Goal: Task Accomplishment & Management: Manage account settings

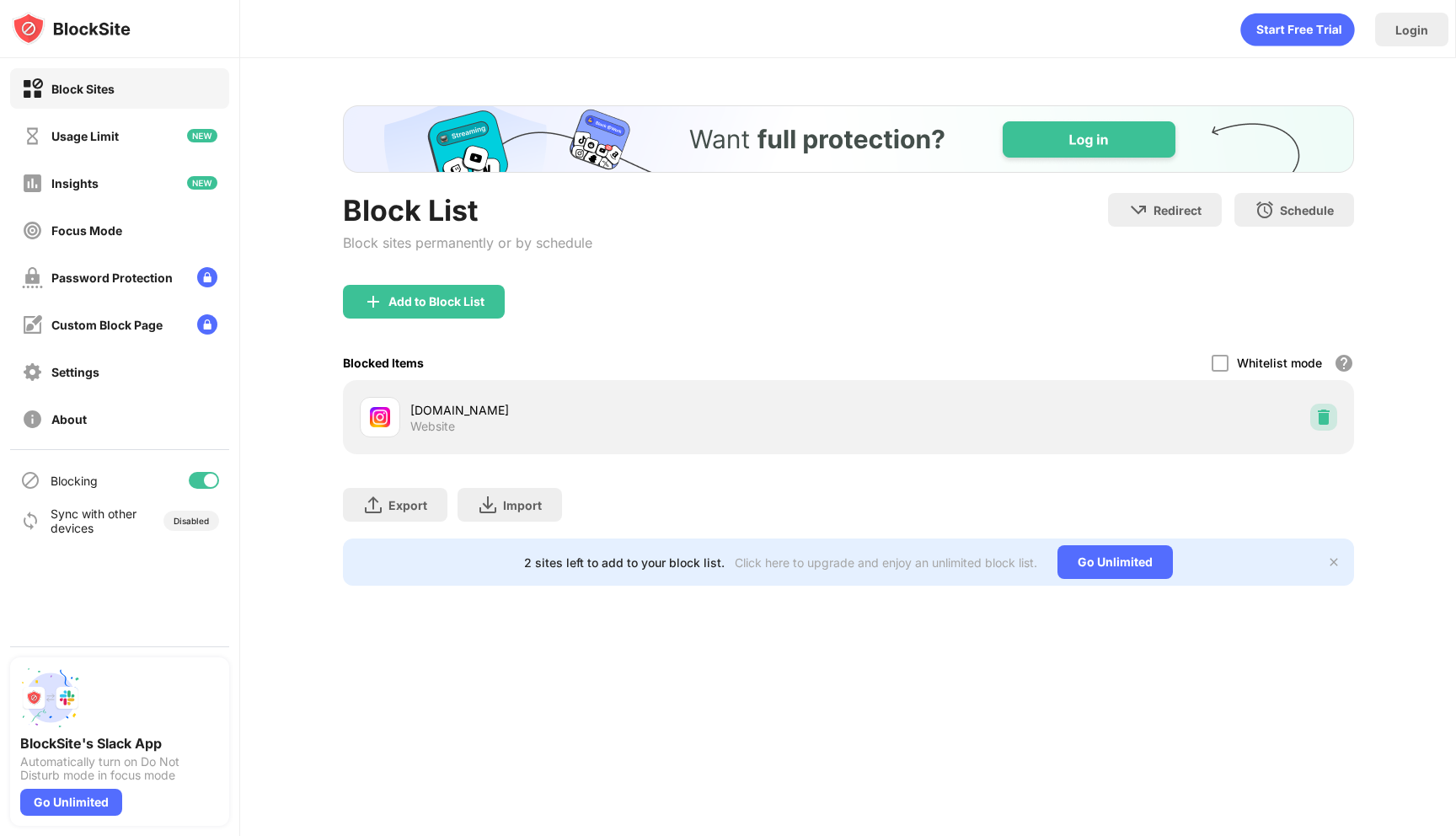
click at [1326, 410] on img at bounding box center [1324, 417] width 17 height 17
click at [1310, 319] on div "Add to Block List" at bounding box center [849, 315] width 1011 height 60
click at [1316, 424] on img at bounding box center [1324, 417] width 17 height 17
